Goal: Task Accomplishment & Management: Complete application form

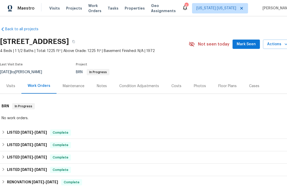
click at [250, 43] on span "Mark Seen" at bounding box center [245, 44] width 19 height 6
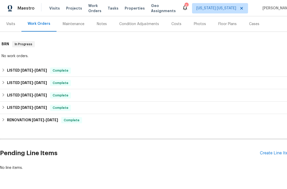
scroll to position [62, 0]
click at [279, 154] on div "Create Line Item" at bounding box center [276, 153] width 32 height 5
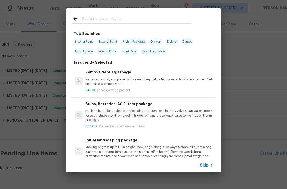
click at [173, 16] on input "text" at bounding box center [136, 19] width 109 height 8
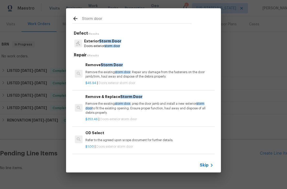
type input "Storm door"
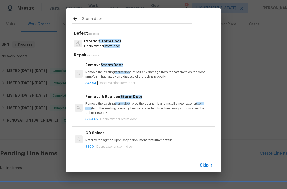
click at [145, 45] on div "Exterior Storm Door Doors exterior storm door" at bounding box center [143, 43] width 142 height 14
click at [147, 42] on div "Exterior Storm Door Doors exterior storm door" at bounding box center [143, 43] width 142 height 14
click at [112, 41] on span "Storm Door" at bounding box center [110, 41] width 22 height 4
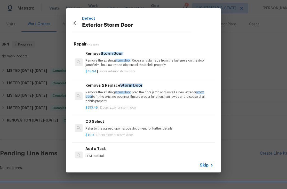
scroll to position [1, 0]
click at [114, 150] on h6 "Add a Task" at bounding box center [149, 148] width 128 height 6
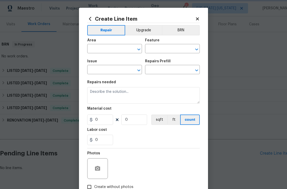
type input "Interior Door"
type input "Exterior Storm Door"
type textarea "HPM to detail"
type input "1"
type input "Add a Task $1.00"
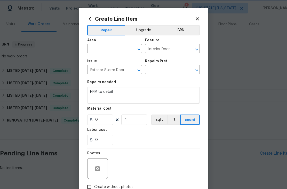
type input "1"
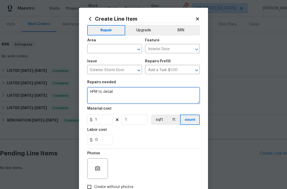
click at [138, 92] on textarea "HPM to detail" at bounding box center [143, 95] width 112 height 17
type textarea "H"
type textarea "Replace"
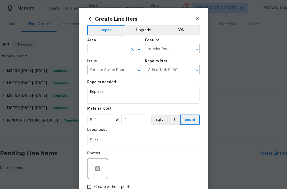
click at [113, 49] on input "text" at bounding box center [107, 49] width 40 height 8
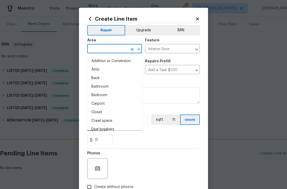
type input "e"
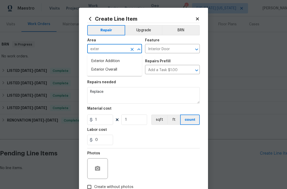
click at [127, 64] on li "Exterior Addition" at bounding box center [114, 61] width 55 height 9
type input "Exterior Addition"
click at [131, 50] on icon "Clear" at bounding box center [131, 49] width 3 height 3
click at [125, 72] on li "Exterior Overall" at bounding box center [114, 69] width 55 height 9
type input "Exterior Overall"
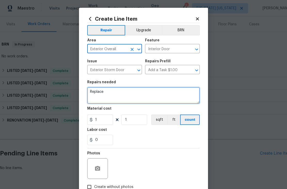
click at [141, 90] on textarea "Replace" at bounding box center [143, 95] width 112 height 17
click at [109, 95] on textarea "Replace" at bounding box center [143, 95] width 112 height 17
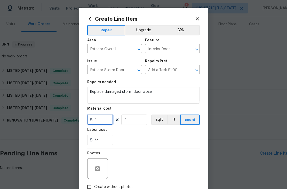
click at [106, 121] on input "1" at bounding box center [100, 119] width 26 height 10
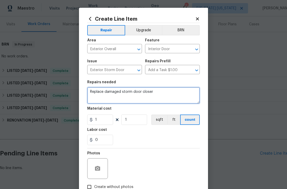
click at [163, 98] on textarea "Replace damaged storm door closer" at bounding box center [143, 95] width 112 height 17
type textarea "R"
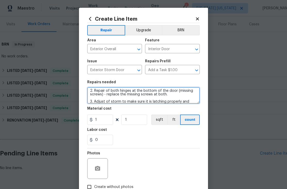
scroll to position [22, 0]
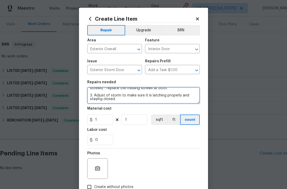
type textarea "Storm door repair: 1. Replace damaged storm door closer (black) - $75 2. Repair…"
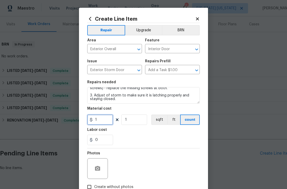
click at [98, 124] on input "1" at bounding box center [100, 119] width 26 height 10
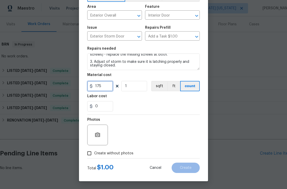
scroll to position [35, 0]
type input "175"
click at [125, 156] on label "Create without photos" at bounding box center [108, 153] width 49 height 10
click at [94, 156] on input "Create without photos" at bounding box center [89, 153] width 10 height 10
click at [123, 153] on span "Create without photos" at bounding box center [113, 152] width 39 height 5
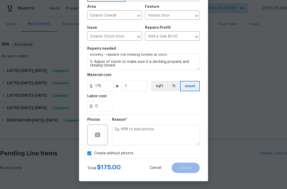
click at [94, 153] on input "Create without photos" at bounding box center [89, 153] width 10 height 10
click at [144, 138] on div "Photos" at bounding box center [143, 131] width 112 height 34
click at [125, 151] on span "Create without photos" at bounding box center [113, 152] width 39 height 5
click at [94, 151] on input "Create without photos" at bounding box center [89, 153] width 10 height 10
checkbox input "true"
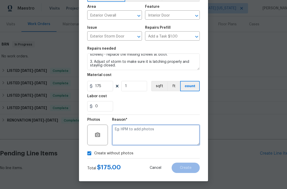
click at [141, 138] on textarea at bounding box center [156, 134] width 88 height 21
type textarea "Adding after"
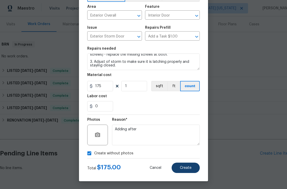
click at [193, 169] on button "Create" at bounding box center [185, 167] width 28 height 10
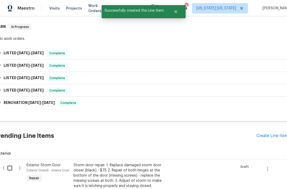
scroll to position [80, 3]
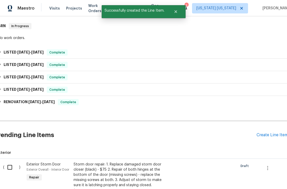
click at [78, 176] on div "Storm door repair: 1. Replace damaged storm door closer (black) - $75 2. Repair…" at bounding box center [118, 174] width 91 height 26
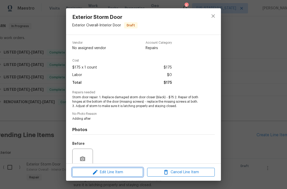
click at [96, 173] on icon "button" at bounding box center [95, 172] width 6 height 6
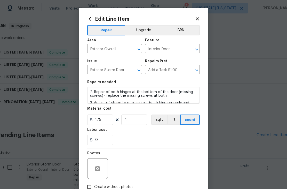
scroll to position [16, 0]
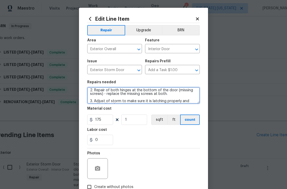
click at [168, 95] on textarea "Storm door repair: 1. Replace damaged storm door closer (black) - $75 2. Repair…" at bounding box center [143, 95] width 112 height 17
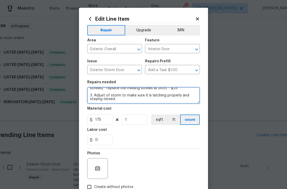
scroll to position [22, 0]
click at [133, 102] on textarea "Storm door repair: 1. Replace damaged storm door closer (black) - $75 2. Repair…" at bounding box center [143, 95] width 112 height 17
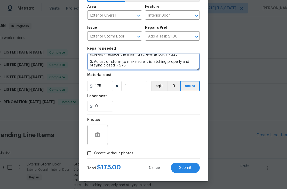
scroll to position [35, 0]
type textarea "Storm door repair: 1. Replace damaged storm door closer (black) - $75 2. Repair…"
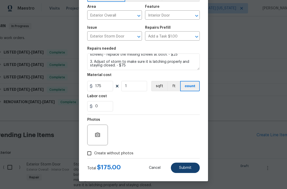
click at [188, 168] on span "Submit" at bounding box center [185, 168] width 12 height 4
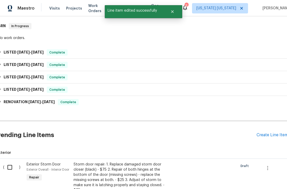
scroll to position [0, 0]
click at [274, 137] on div "Create Line Item" at bounding box center [272, 134] width 32 height 5
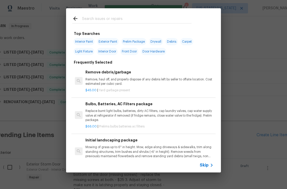
click at [195, 19] on div at bounding box center [132, 18] width 132 height 20
click at [165, 20] on input "text" at bounding box center [136, 19] width 109 height 8
type input "Cleanin"
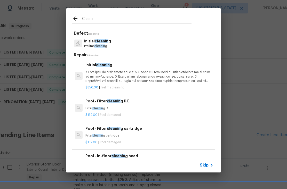
click at [151, 76] on p at bounding box center [149, 76] width 128 height 13
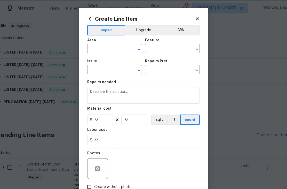
type input "Home Readiness Packages"
type input "Initial cleaning"
type textarea "1. Wipe down exterior doors and trim. 2. Clean out all exterior light fixtures …"
type input "1"
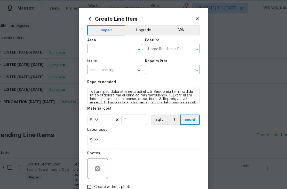
type input "Initial cleaning $350.00"
type input "350"
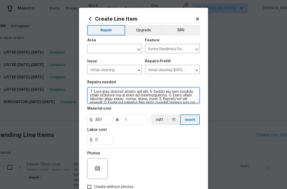
click at [92, 93] on textarea at bounding box center [143, 95] width 112 height 17
type textarea "**Maintenance clean prior to closing**1. Wipe down exterior doors and trim. 2. …"
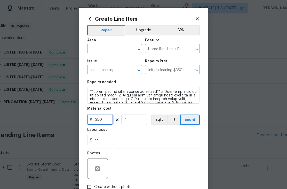
click at [106, 122] on input "350" at bounding box center [100, 119] width 26 height 10
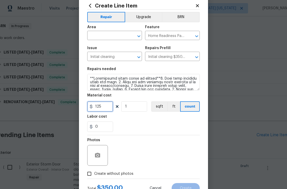
scroll to position [24, 0]
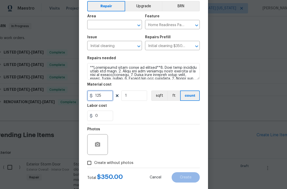
type input "125"
click at [128, 163] on span "Create without photos" at bounding box center [113, 162] width 39 height 5
click at [94, 163] on input "Create without photos" at bounding box center [89, 163] width 10 height 10
checkbox input "true"
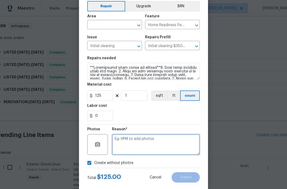
click at [142, 144] on textarea at bounding box center [156, 144] width 88 height 21
type textarea "Adding after"
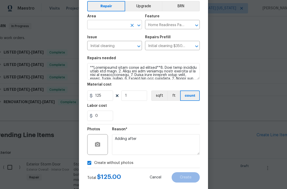
click at [104, 27] on input "text" at bounding box center [107, 25] width 40 height 8
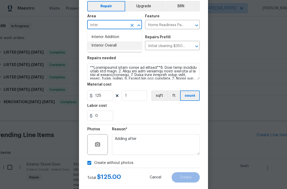
click at [102, 45] on li "Interior Overall" at bounding box center [114, 45] width 55 height 9
type input "Interior Overall"
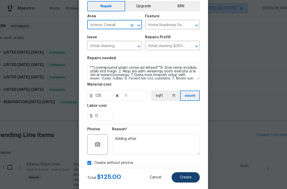
click at [180, 177] on span "Create" at bounding box center [186, 177] width 12 height 4
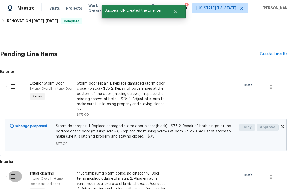
scroll to position [161, 0]
click at [11, 178] on input "checkbox" at bounding box center [15, 175] width 15 height 11
checkbox input "true"
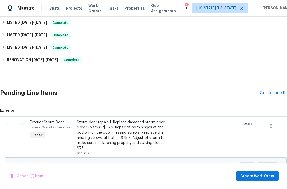
scroll to position [122, 0]
click at [12, 124] on input "checkbox" at bounding box center [15, 124] width 15 height 11
click at [265, 177] on span "Create Work Order" at bounding box center [257, 176] width 34 height 6
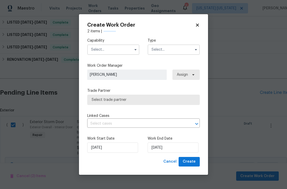
checkbox input "false"
click at [153, 146] on input "[DATE]" at bounding box center [172, 147] width 51 height 10
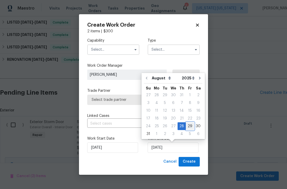
click at [186, 125] on div "29" at bounding box center [190, 125] width 8 height 7
type input "[DATE]"
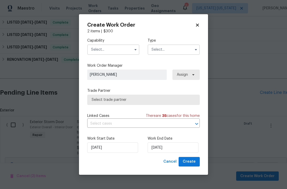
click at [99, 50] on input "text" at bounding box center [113, 49] width 52 height 10
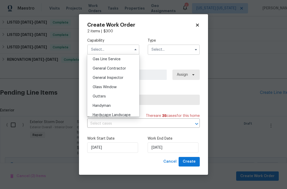
scroll to position [238, 0]
click at [97, 69] on span "General Contractor" at bounding box center [109, 69] width 33 height 4
type input "General Contractor"
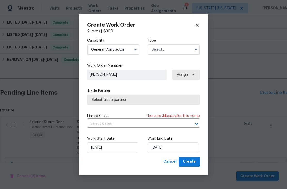
click at [152, 50] on input "text" at bounding box center [173, 49] width 52 height 10
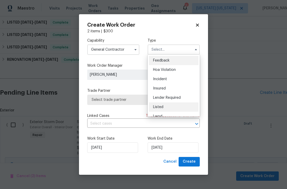
click at [155, 104] on div "Listed" at bounding box center [174, 106] width 50 height 9
type input "Listed"
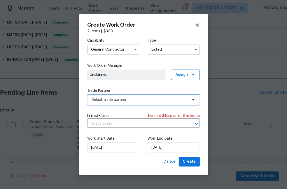
click at [92, 100] on span "Select trade partner" at bounding box center [140, 99] width 96 height 5
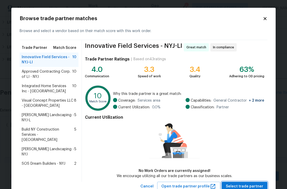
click at [252, 185] on span "Select trade partner" at bounding box center [244, 186] width 37 height 6
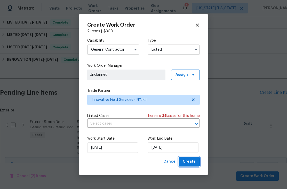
click at [193, 164] on span "Create" at bounding box center [189, 161] width 13 height 6
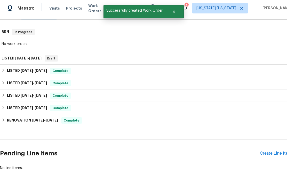
scroll to position [67, 1]
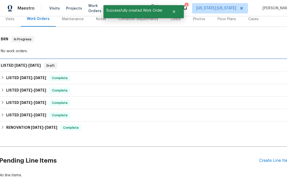
click at [23, 63] on span "[DATE]" at bounding box center [20, 65] width 12 height 4
click at [25, 66] on span "[DATE]" at bounding box center [20, 65] width 12 height 4
click at [22, 63] on span "[DATE]" at bounding box center [20, 65] width 12 height 4
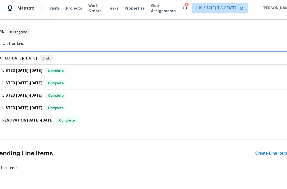
scroll to position [74, 5]
click at [23, 59] on span "[DATE]" at bounding box center [17, 58] width 12 height 4
click at [22, 59] on span "[DATE]" at bounding box center [17, 58] width 12 height 4
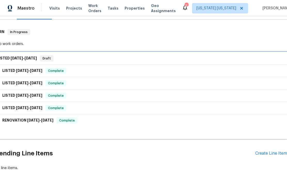
click at [22, 59] on span "[DATE]" at bounding box center [17, 58] width 12 height 4
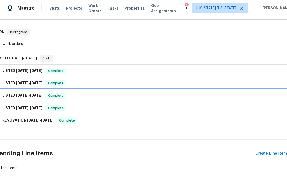
click at [256, 101] on div "LISTED [DATE] - [DATE] Complete" at bounding box center [140, 95] width 291 height 12
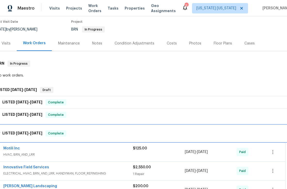
scroll to position [42, 5]
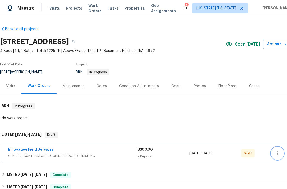
click at [278, 154] on icon "button" at bounding box center [277, 153] width 6 height 6
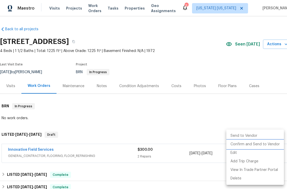
click at [267, 145] on li "Confirm and Send to Vendor" at bounding box center [255, 144] width 58 height 9
